Goal: Information Seeking & Learning: Learn about a topic

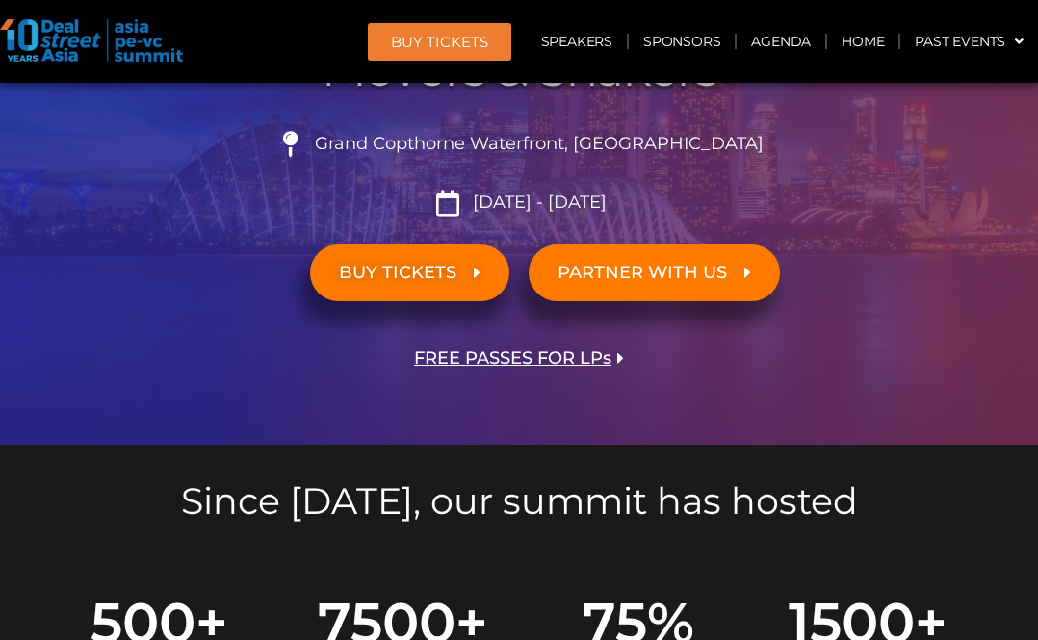
scroll to position [443, 0]
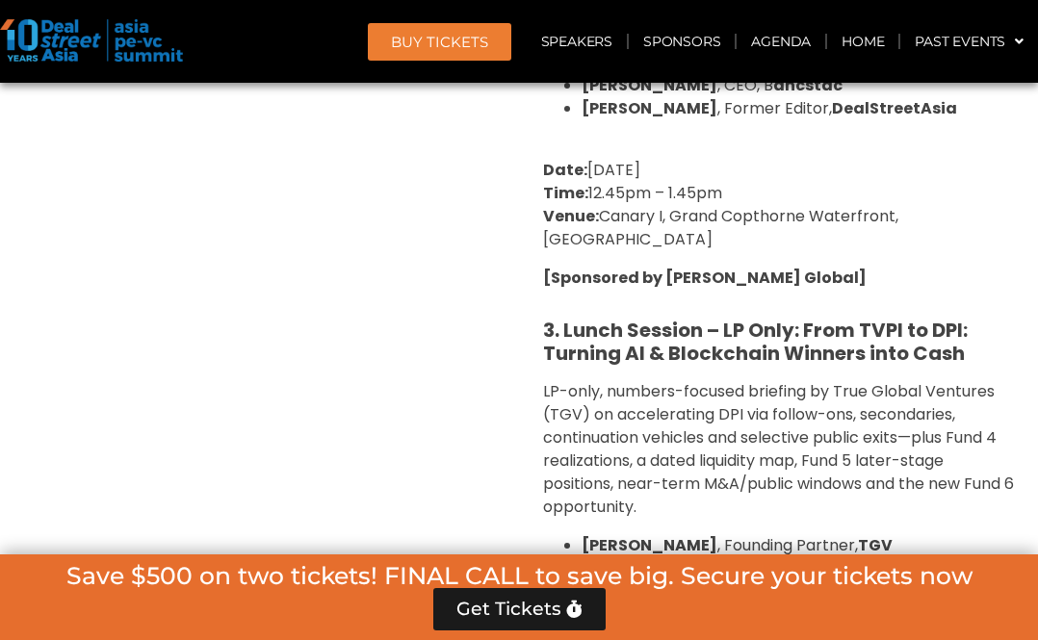
scroll to position [2826, 0]
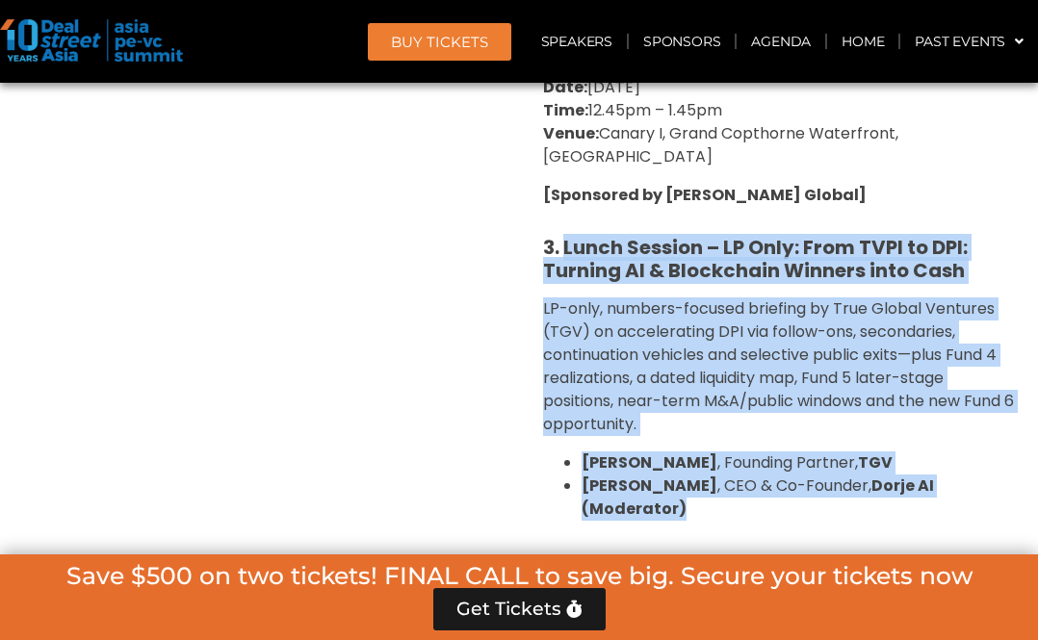
drag, startPoint x: 566, startPoint y: 147, endPoint x: 870, endPoint y: 411, distance: 402.0
copy div "Lunch Session – LP Only: From TVPI to DPI: Turning AI & Blockchain Winners into…"
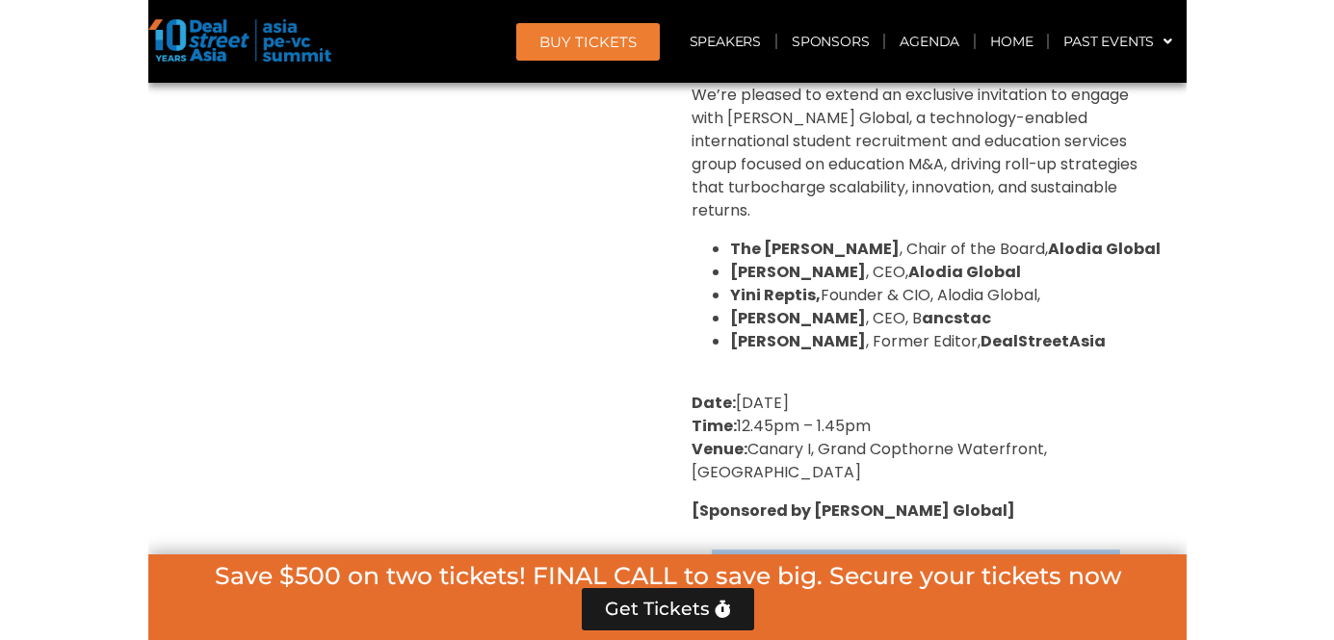
scroll to position [2352, 0]
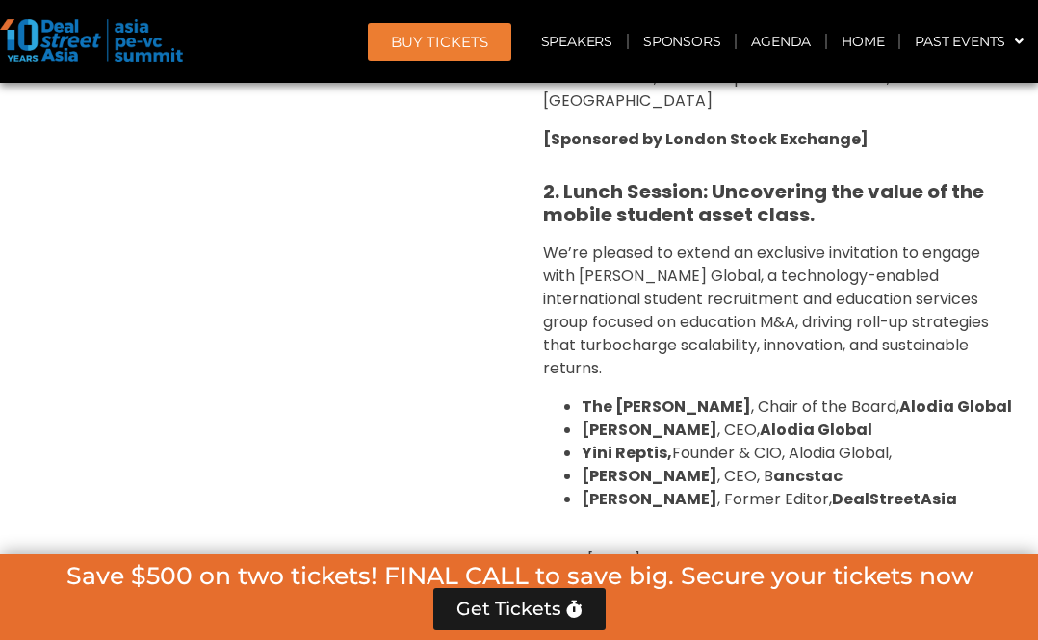
drag, startPoint x: 971, startPoint y: 434, endPoint x: 586, endPoint y: 432, distance: 384.2
click at [586, 488] on li "Ravi Balakrishnan , Former Editor, DealStreetAsia" at bounding box center [798, 499] width 432 height 23
copy span "Ravi Balakrishnan , Former Editor, DealStreetAsia"
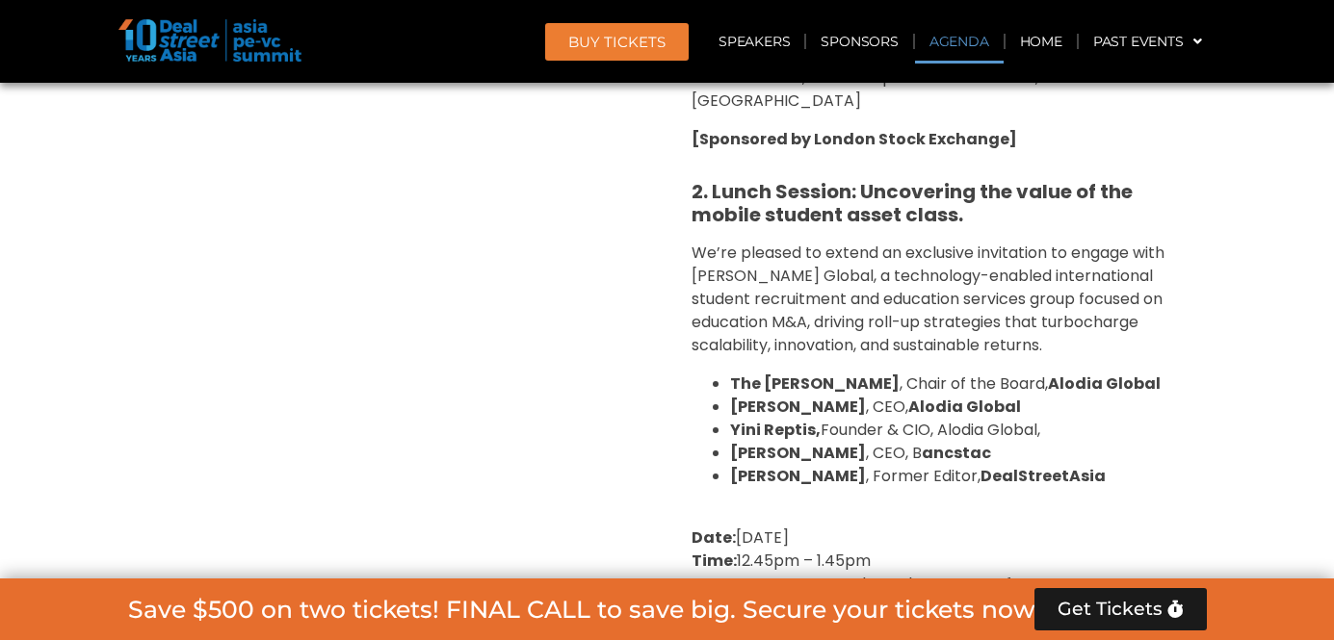
click at [973, 54] on link "Agenda" at bounding box center [959, 41] width 89 height 44
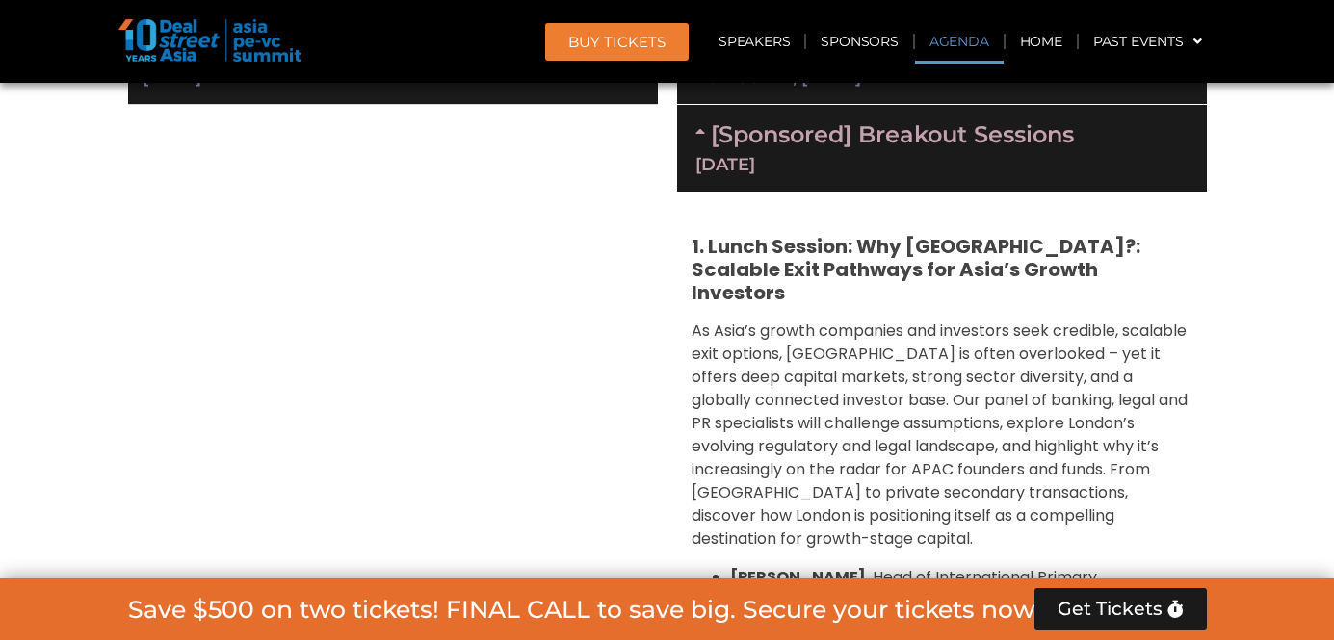
scroll to position [1109, 0]
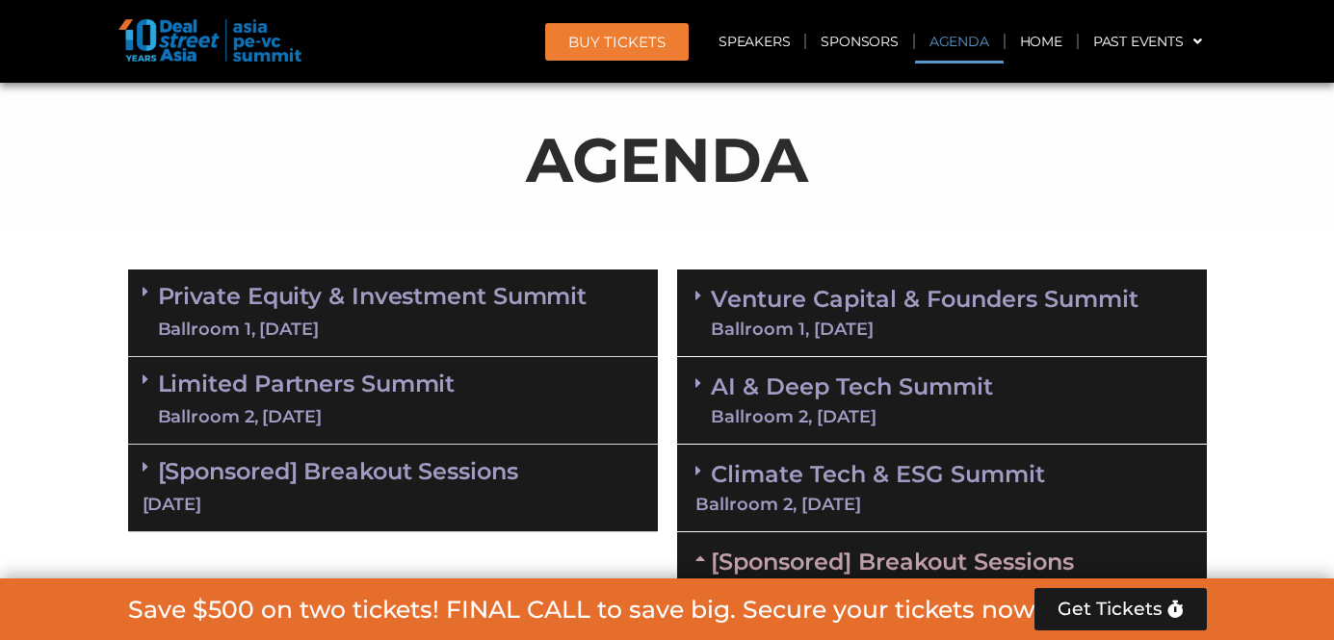
click at [530, 405] on div "Limited Partners Summit Ballroom 2, 10 Sept" at bounding box center [393, 401] width 530 height 88
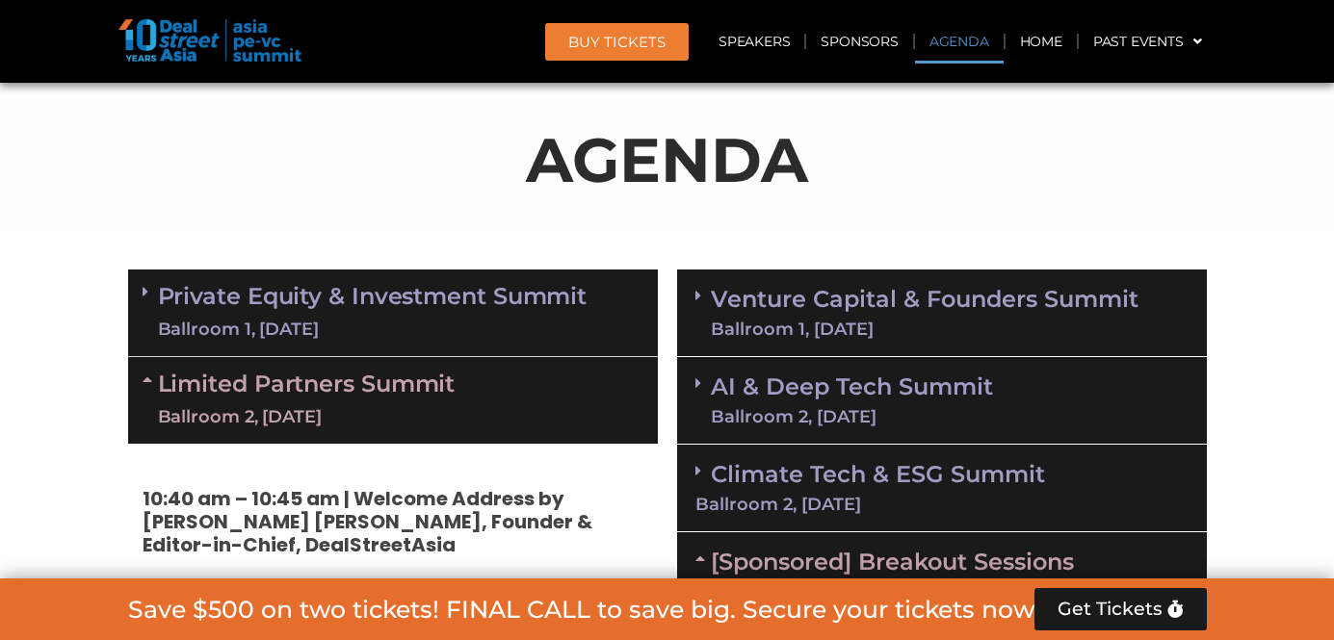
click at [796, 408] on div "Ballroom 2, [DATE]" at bounding box center [852, 416] width 282 height 17
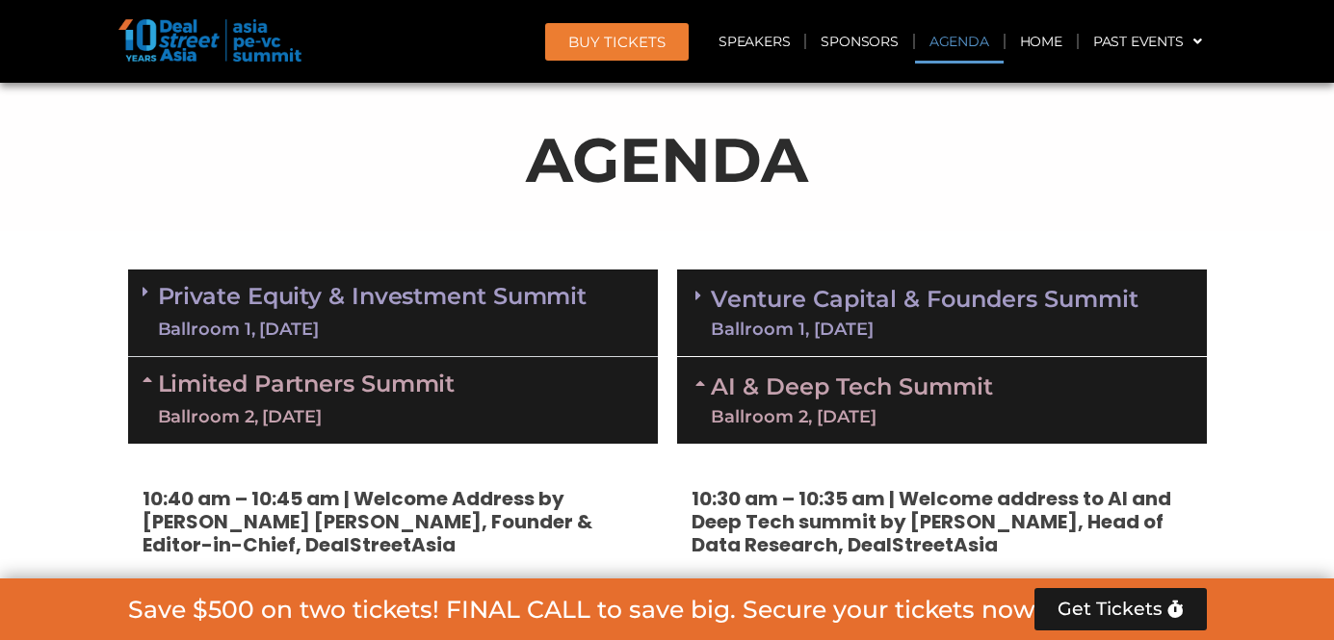
click at [782, 380] on link "AI & Deep Tech Summit Ballroom 2, 11 Sept" at bounding box center [852, 401] width 282 height 50
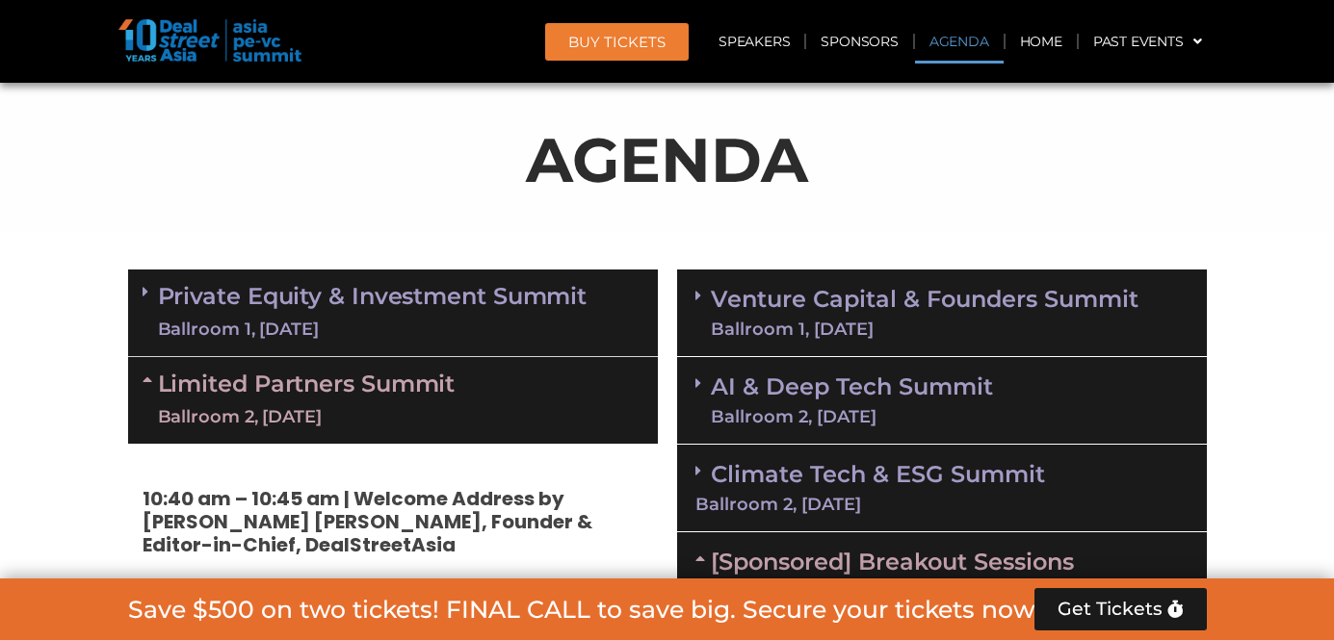
click at [798, 482] on link "Climate Tech & ESG Summit Ballroom 2, 11 Sept" at bounding box center [941, 486] width 493 height 53
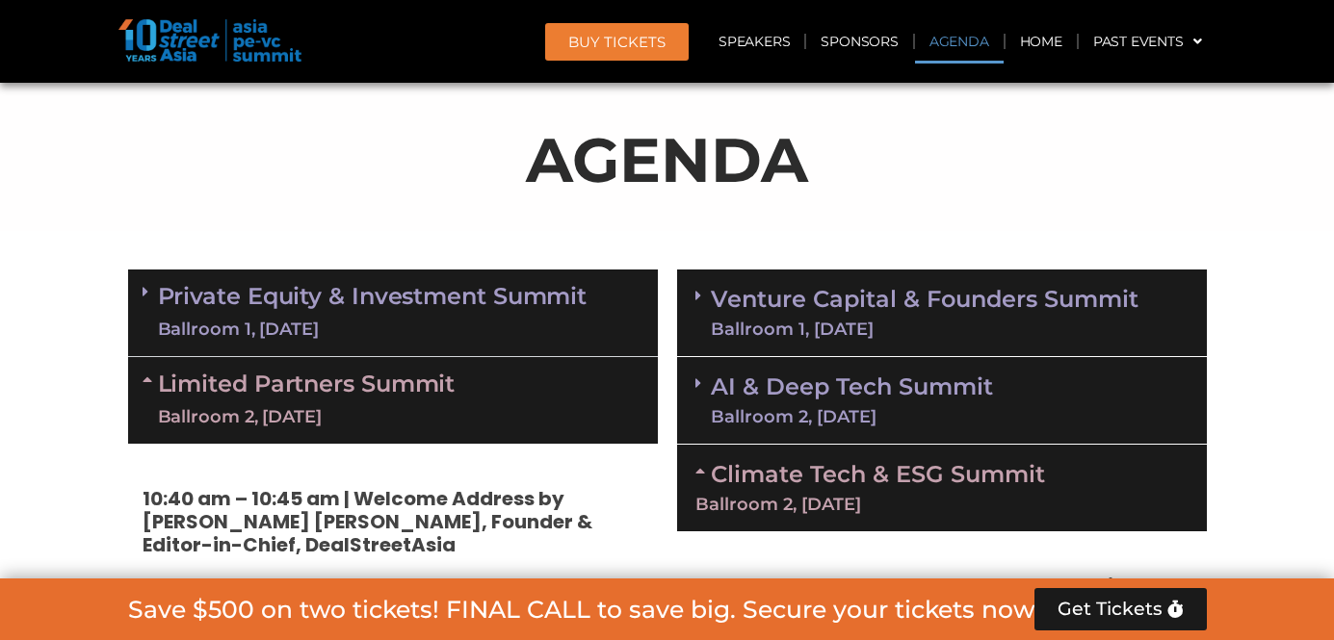
click at [791, 402] on link "AI & Deep Tech Summit Ballroom 2, 11 Sept" at bounding box center [852, 401] width 282 height 50
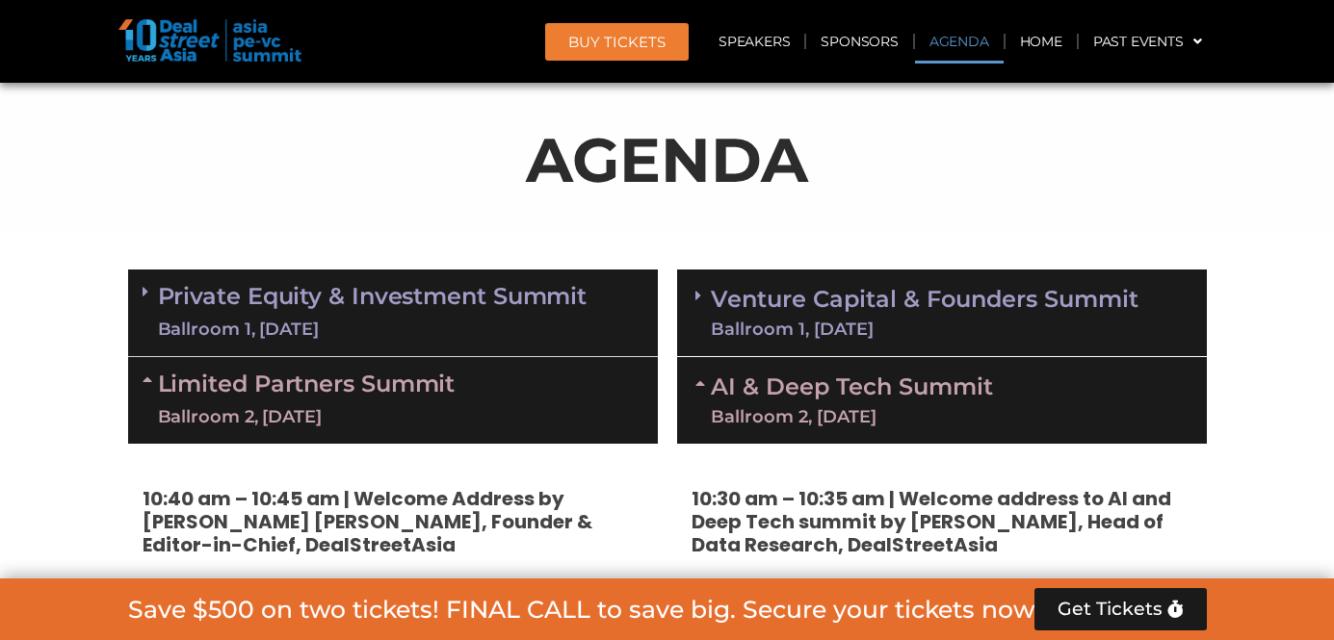
click at [780, 340] on div "Venture Capital & Founders​ Summit Ballroom 1, 11 Sept" at bounding box center [942, 314] width 530 height 88
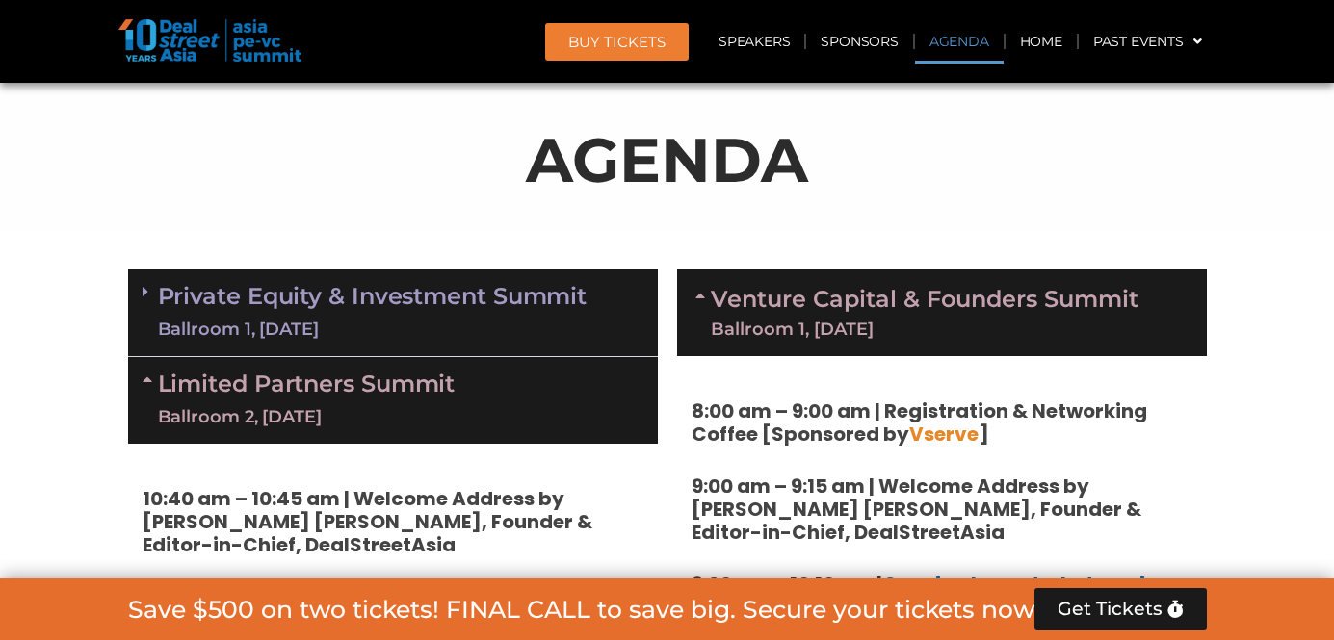
click at [571, 303] on link "Private Equity & Investment Summit Ballroom 1, 10 Sept" at bounding box center [372, 313] width 429 height 58
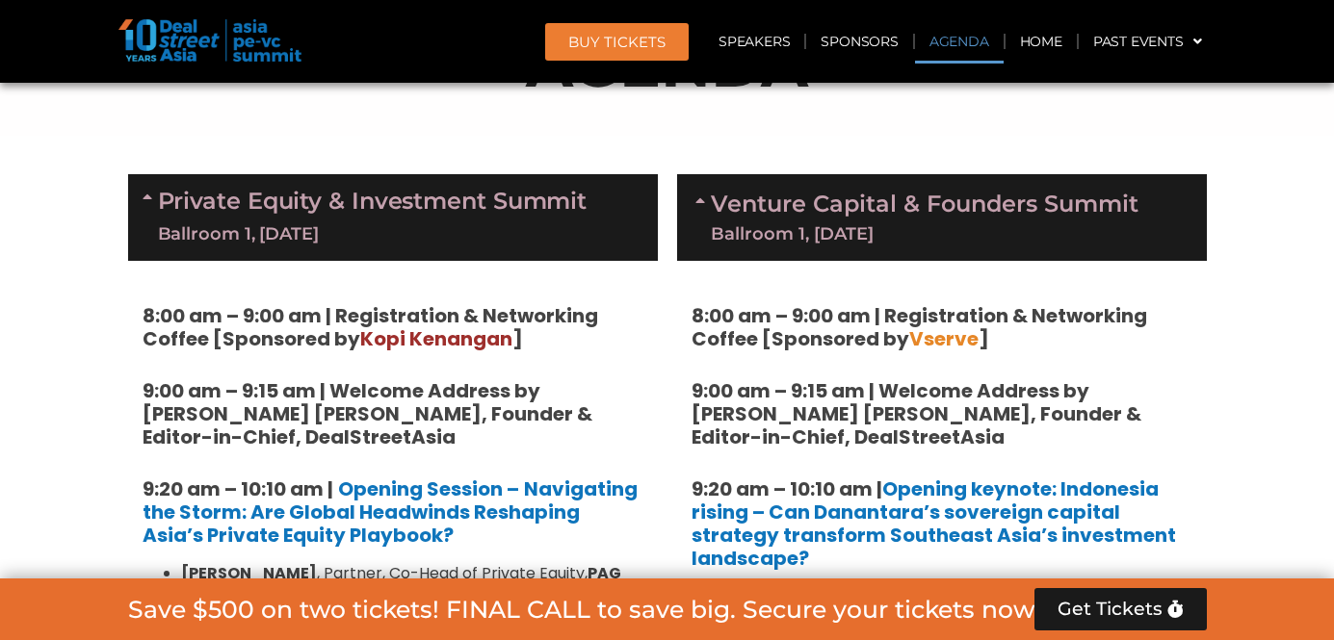
scroll to position [1208, 0]
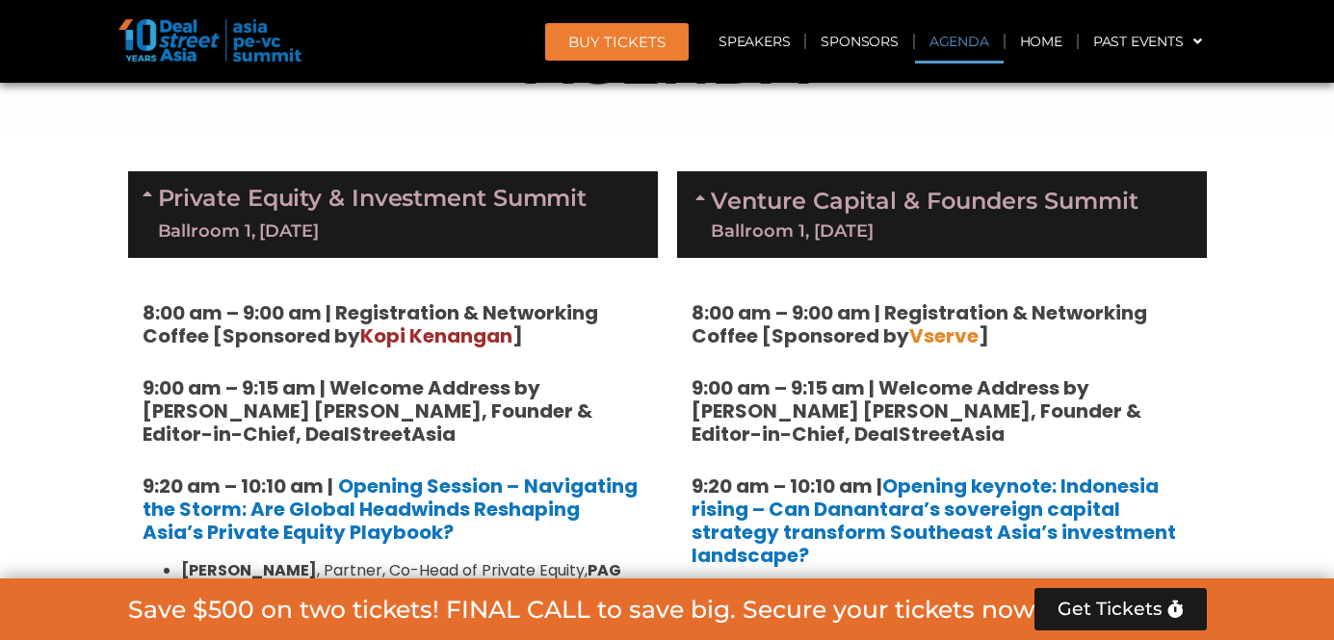
click at [550, 223] on div "Ballroom 1, [DATE]" at bounding box center [372, 232] width 429 height 24
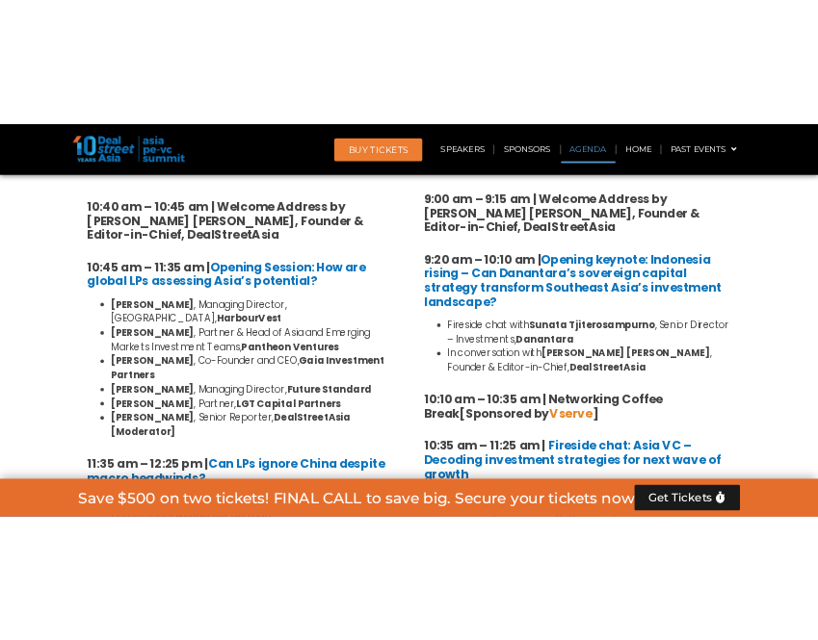
scroll to position [1483, 0]
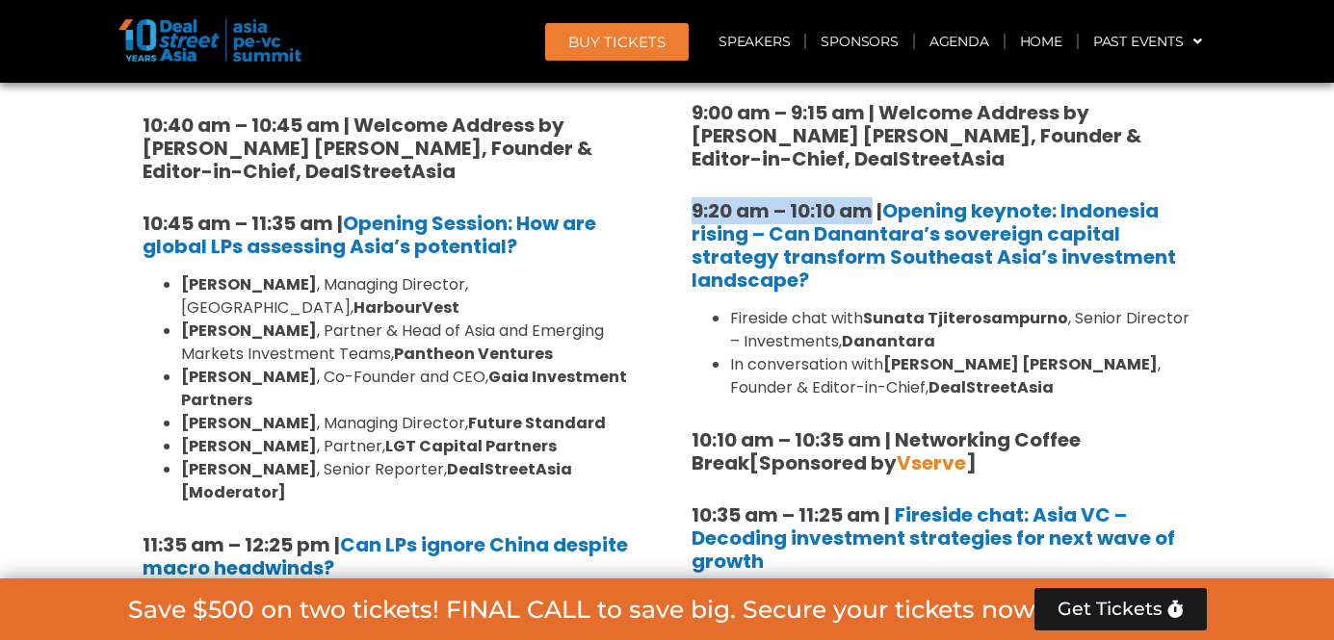
drag, startPoint x: 871, startPoint y: 211, endPoint x: 673, endPoint y: 210, distance: 198.4
copy strong "9:20 am – 10:10 am"
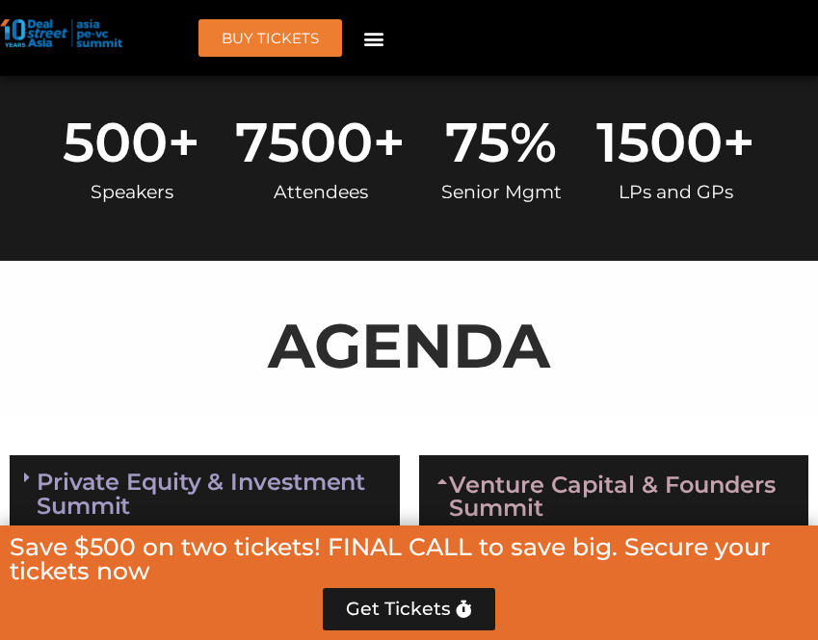
scroll to position [1173, 0]
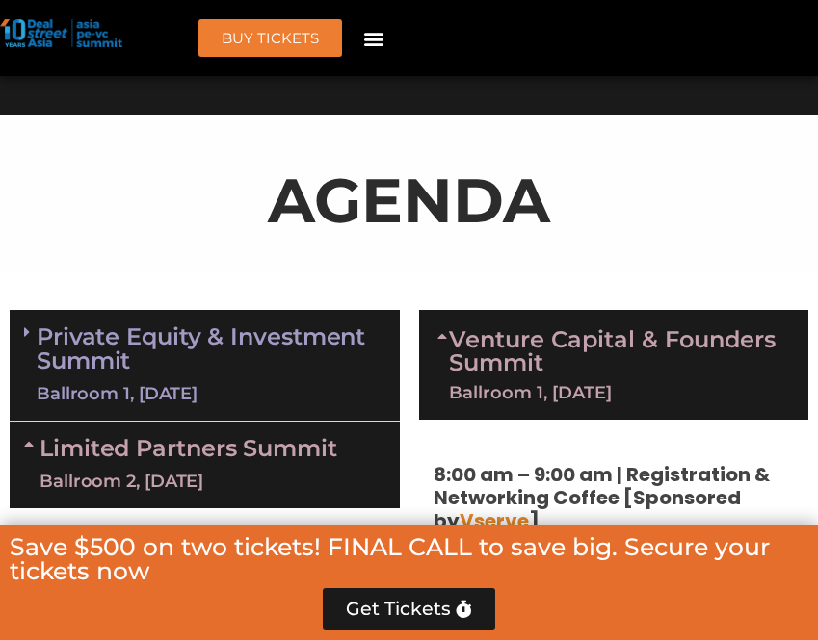
click at [181, 372] on link "Private Equity & Investment Summit Ballroom 1, 10 Sept" at bounding box center [211, 366] width 349 height 82
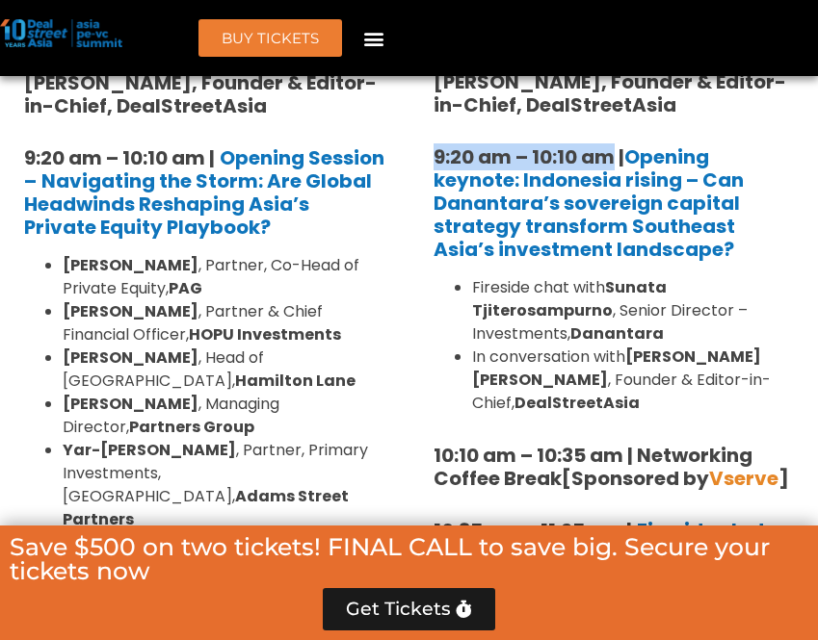
scroll to position [1706, 0]
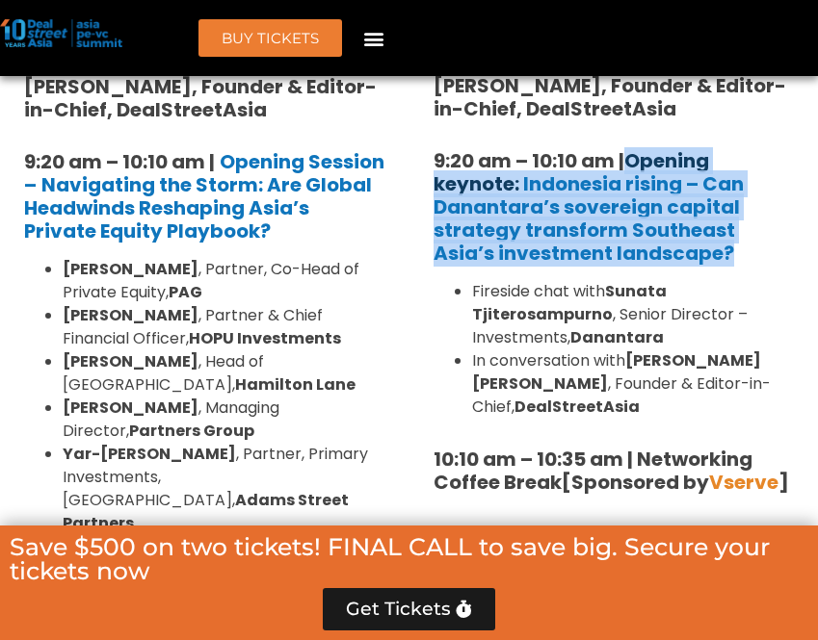
drag, startPoint x: 694, startPoint y: 253, endPoint x: 633, endPoint y: 164, distance: 108.7
click at [633, 164] on h5 "9:20 am – 10:10 am | Opening keynote: Indonesia rising – Can Danantara’s sovere…" at bounding box center [613, 207] width 361 height 116
copy strong "Opening keynote: Indonesia rising – Can Danantara’s sovereign capital strategy …"
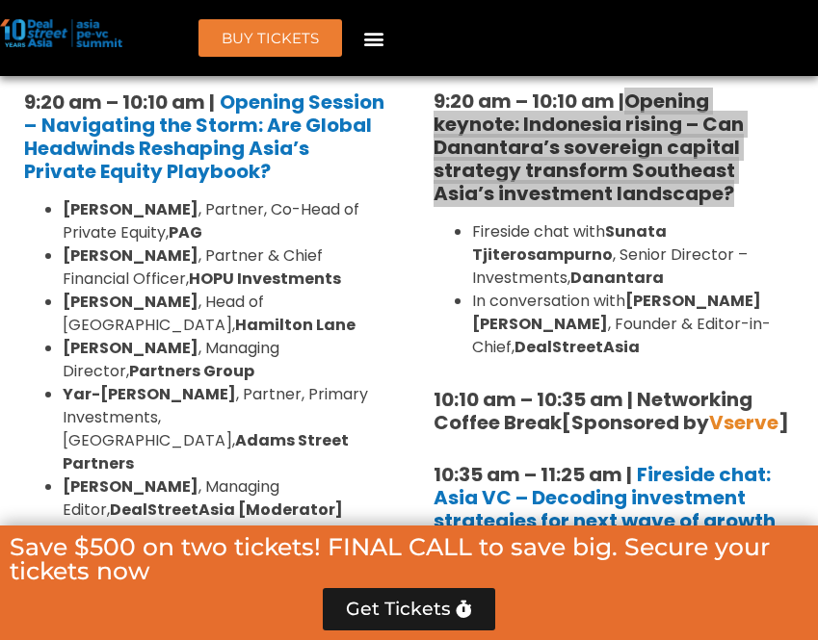
scroll to position [1770, 0]
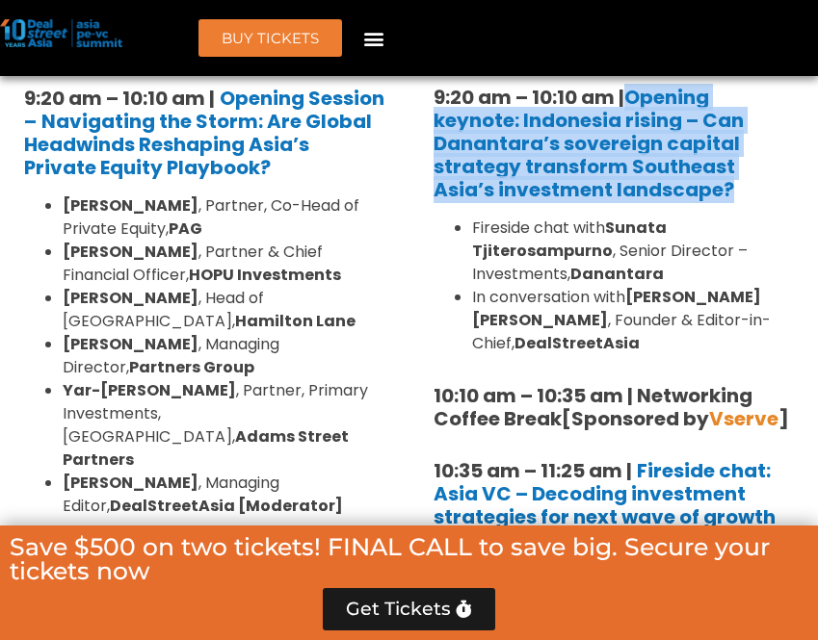
click at [564, 322] on li "In conversation with Joji Thomas Philip , Founder & Editor-in-Chief, DealStreet…" at bounding box center [633, 320] width 323 height 69
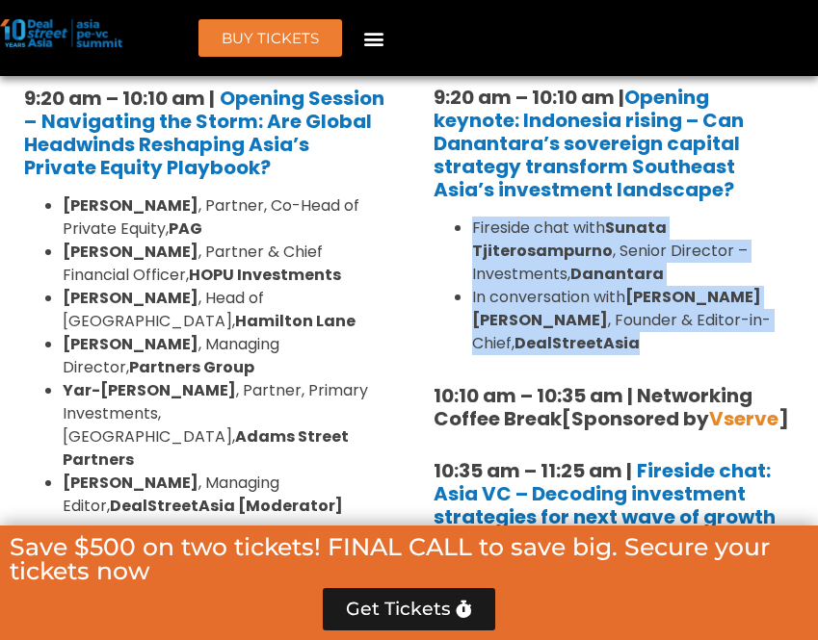
drag, startPoint x: 611, startPoint y: 332, endPoint x: 473, endPoint y: 229, distance: 172.7
click at [473, 229] on ul "Fireside chat with Sunata Tjiterosampurno , Senior Director – Investments, Dana…" at bounding box center [613, 286] width 361 height 139
copy ul "Fireside chat with Sunata Tjiterosampurno , Senior Director – Investments, Dana…"
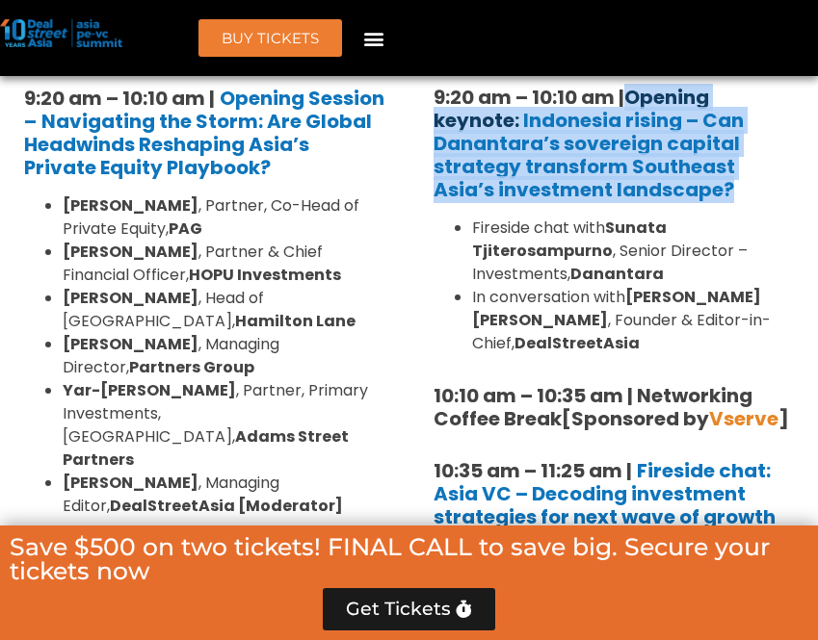
drag, startPoint x: 699, startPoint y: 182, endPoint x: 633, endPoint y: 96, distance: 108.4
click at [633, 96] on h5 "9:20 am – 10:10 am | Opening keynote: Indonesia rising – Can Danantara’s sovere…" at bounding box center [613, 144] width 361 height 116
copy strong "Opening keynote: Indonesia rising – Can Danantara’s sovereign capital strategy …"
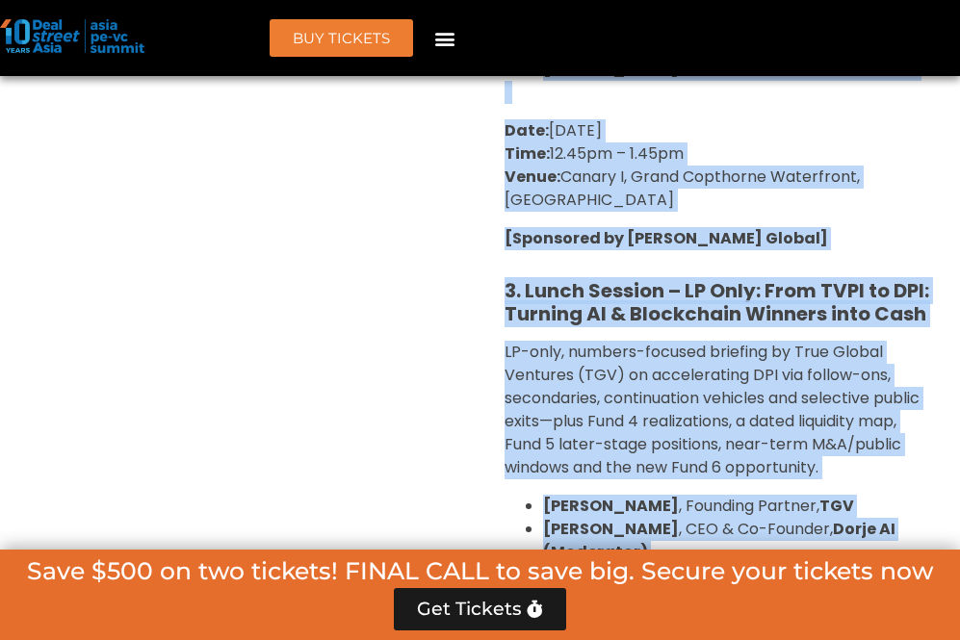
scroll to position [9140, 0]
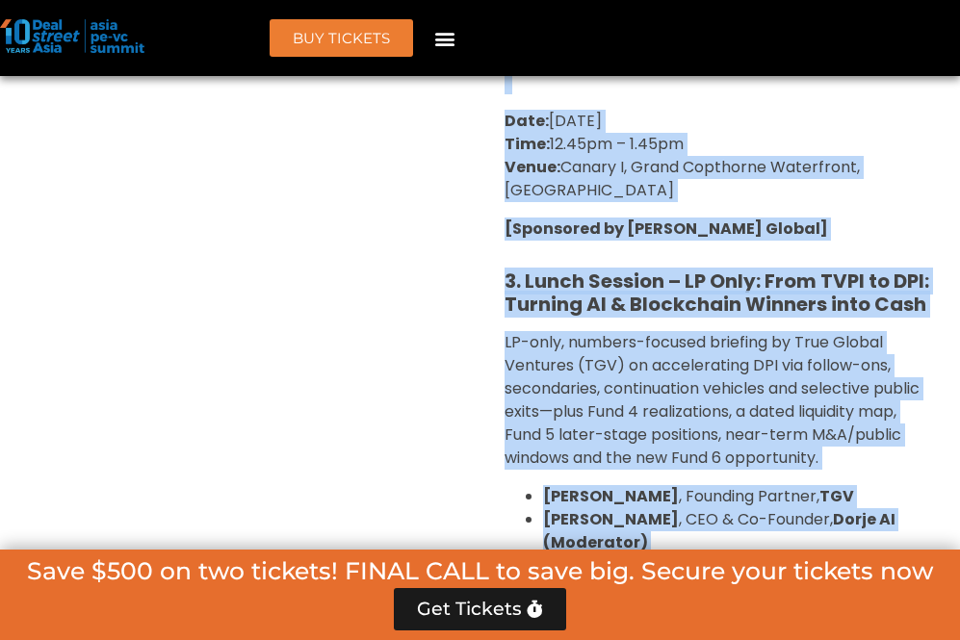
drag, startPoint x: 492, startPoint y: 198, endPoint x: 710, endPoint y: 377, distance: 281.8
copy div "1. Lunch Session: Why London?: Scalable Exit Pathways for Asia’s Growth Investo…"
